Goal: Find specific page/section: Find specific page/section

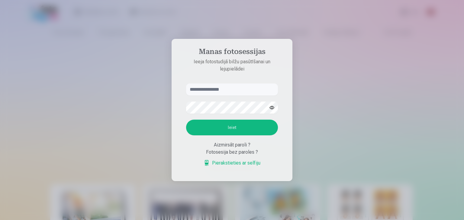
click at [369, 84] on div at bounding box center [232, 110] width 464 height 220
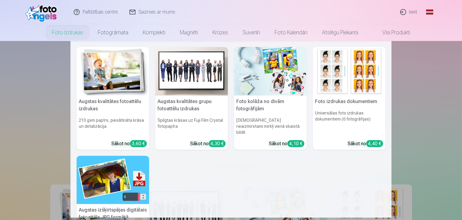
click at [114, 102] on h5 "Augstas kvalitātes fotoattēlu izdrukas" at bounding box center [113, 105] width 73 height 19
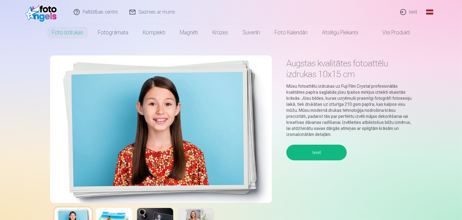
click at [316, 147] on button "Ieiet" at bounding box center [316, 153] width 60 height 16
